Goal: Task Accomplishment & Management: Manage account settings

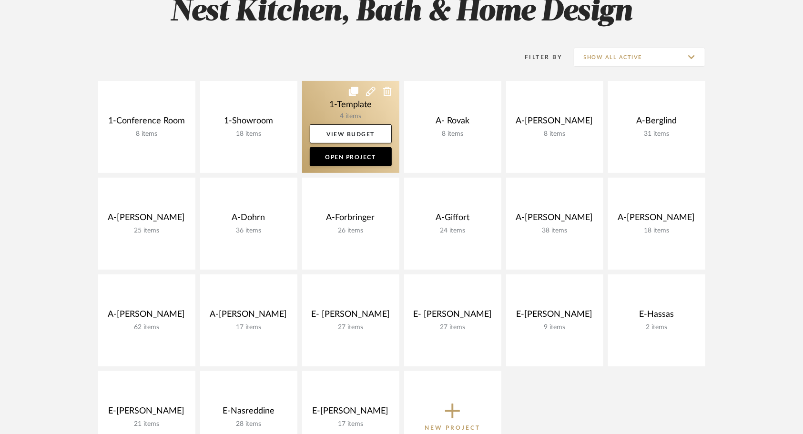
scroll to position [164, 0]
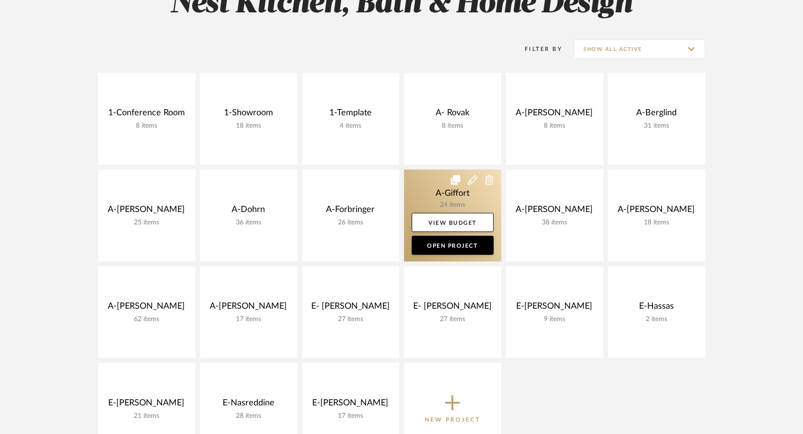
click at [418, 186] on link at bounding box center [452, 216] width 97 height 92
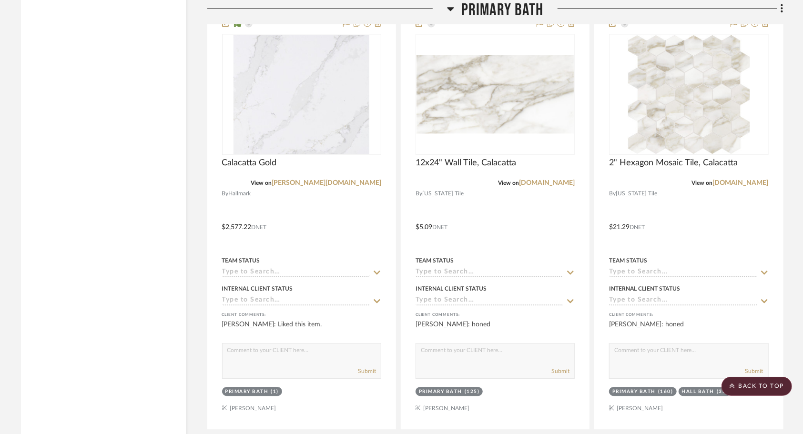
scroll to position [1561, 0]
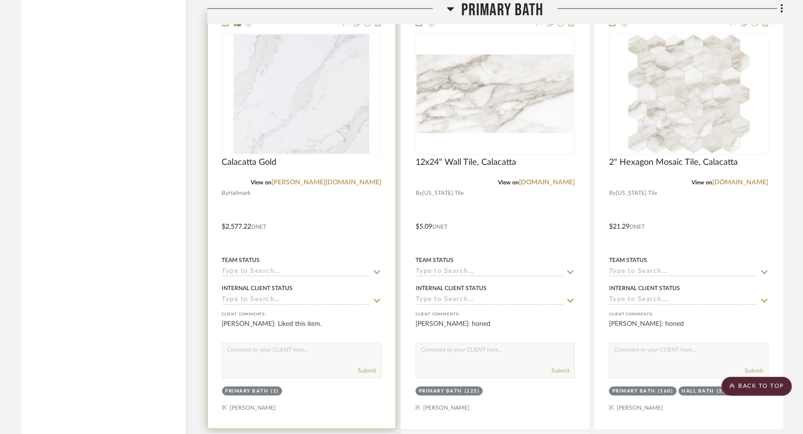
click at [330, 218] on div at bounding box center [302, 219] width 188 height 417
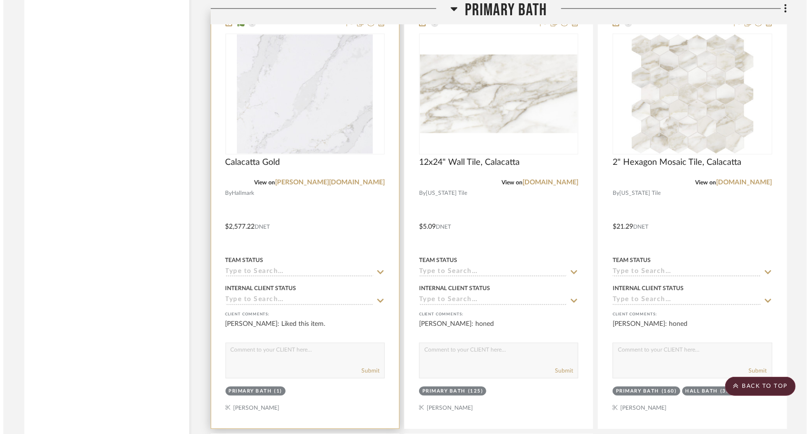
scroll to position [0, 0]
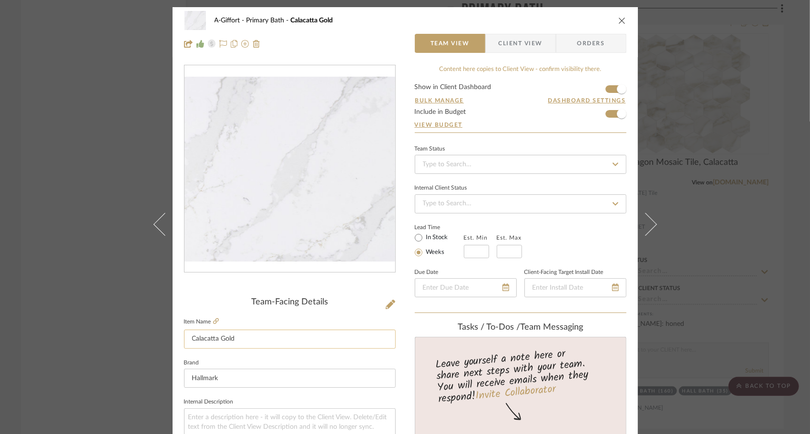
click at [374, 338] on input "Calacatta Gold" at bounding box center [290, 339] width 212 height 19
type input "C"
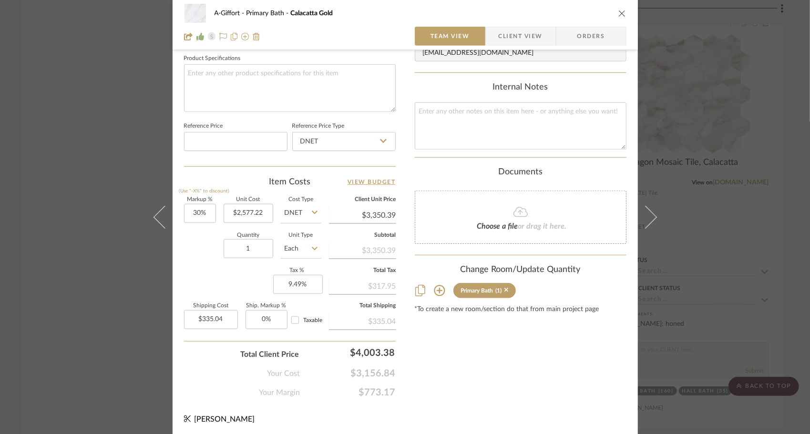
scroll to position [451, 0]
type input "Silestone Persian White"
click at [251, 211] on input "2577.22" at bounding box center [249, 213] width 50 height 19
paste input "3071.90"
type input "$3,071.90"
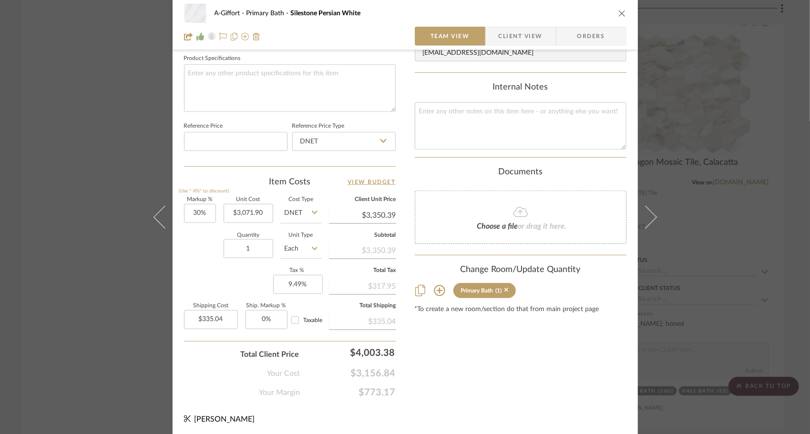
click at [192, 254] on div "Quantity 1 Unit Type Each" at bounding box center [252, 250] width 137 height 34
type input "$3,993.47"
type input "$399.35"
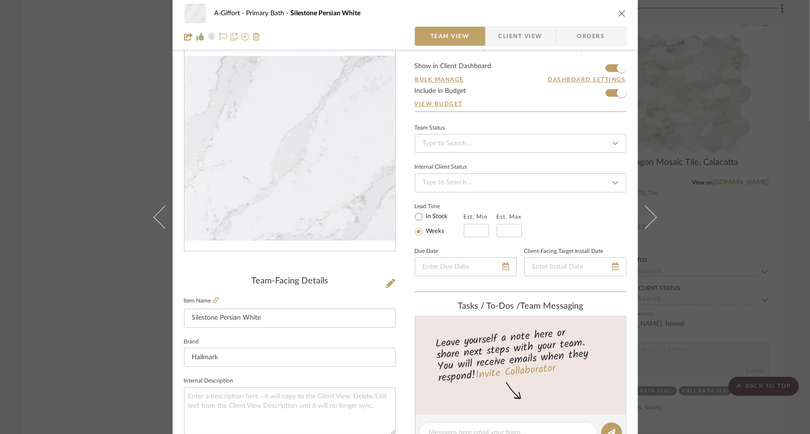
scroll to position [0, 0]
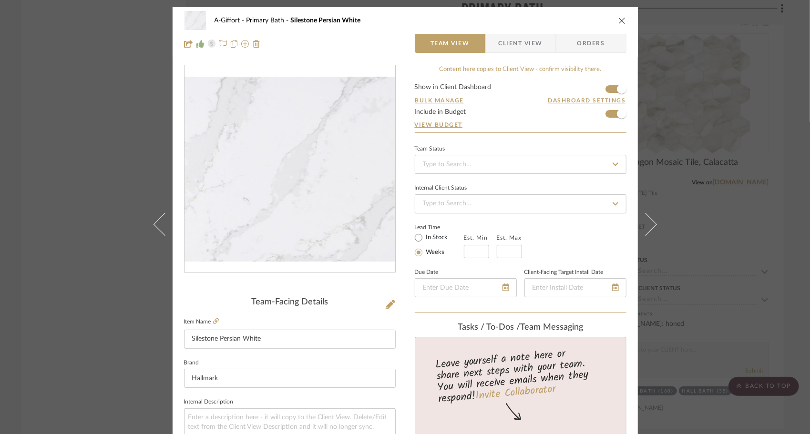
click at [619, 22] on icon "close" at bounding box center [622, 21] width 8 height 8
